Goal: Information Seeking & Learning: Learn about a topic

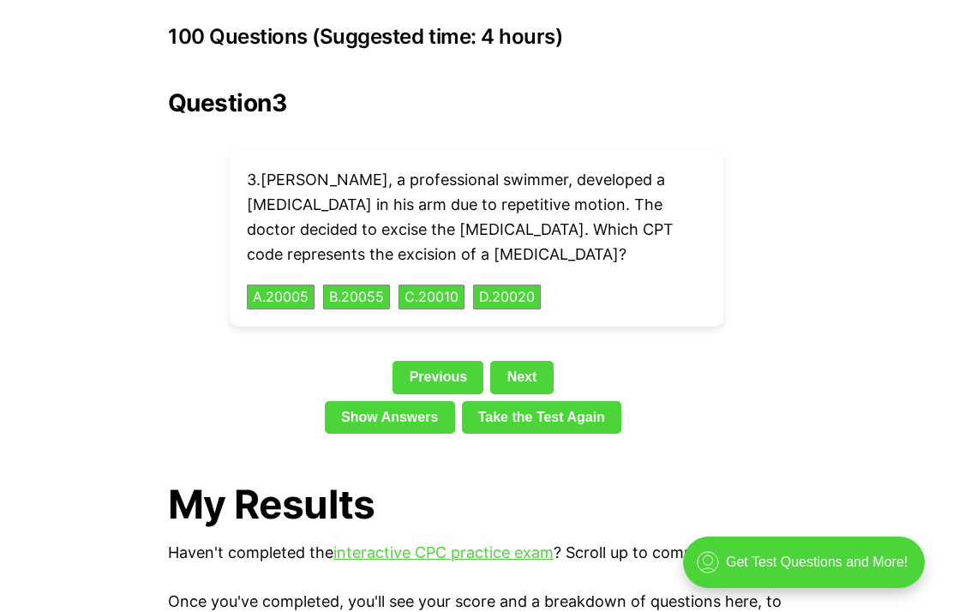
scroll to position [2564, 0]
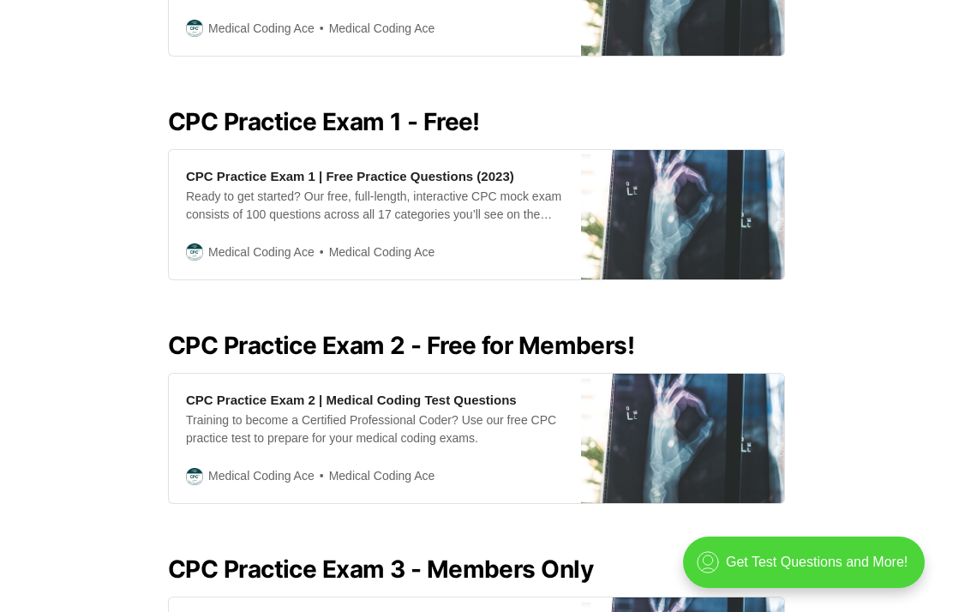
click at [524, 332] on h2 "CPC Practice Exam 2 - Free for Members!" at bounding box center [476, 345] width 617 height 27
click at [441, 415] on div "Training to become a Certified Professional Coder? Use our free CPC practice te…" at bounding box center [375, 429] width 378 height 36
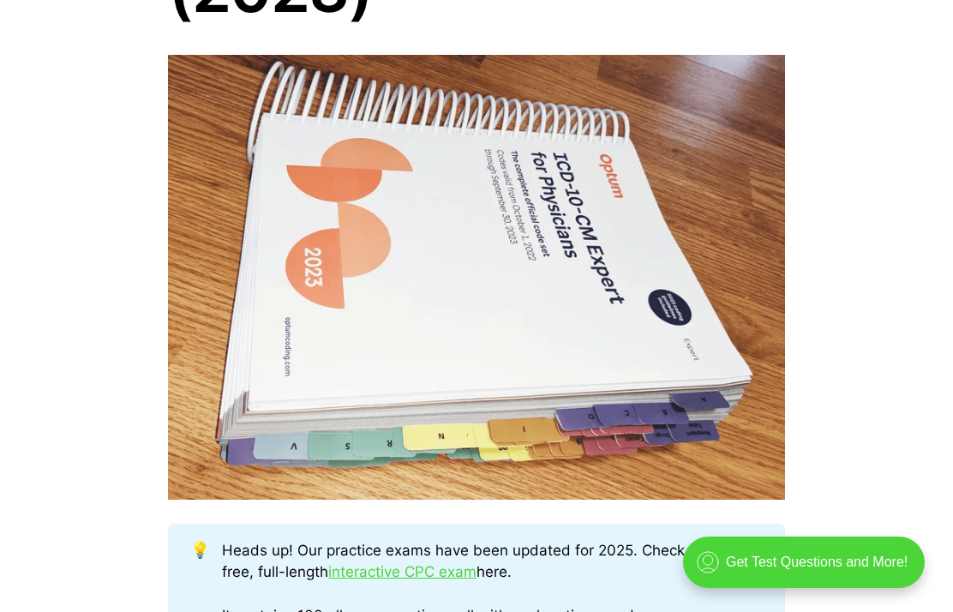
scroll to position [446, 0]
